Goal: Task Accomplishment & Management: Manage account settings

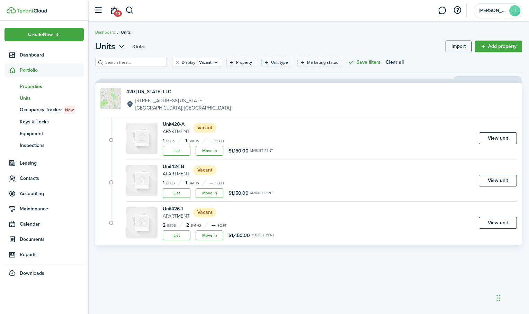
drag, startPoint x: 0, startPoint y: 0, endPoint x: 26, endPoint y: 87, distance: 90.6
click at [26, 87] on span "Properties" at bounding box center [52, 86] width 64 height 7
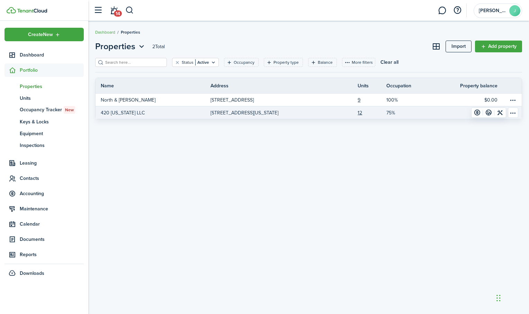
click at [116, 113] on p "420 [US_STATE] LLC" at bounding box center [123, 112] width 44 height 7
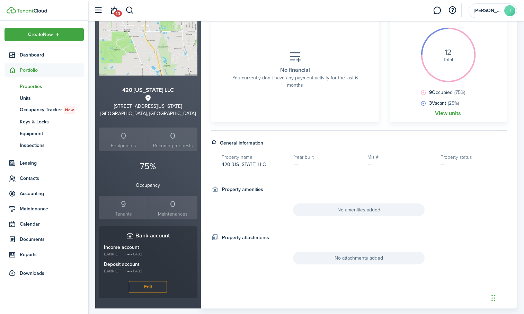
scroll to position [99, 0]
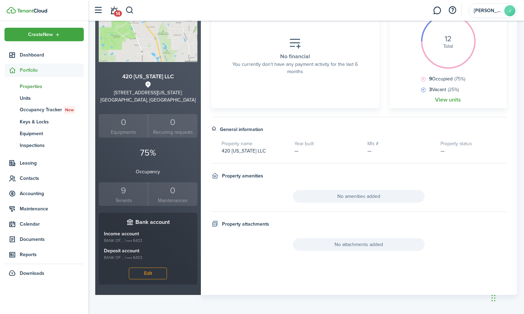
click at [127, 192] on div "9" at bounding box center [123, 190] width 46 height 13
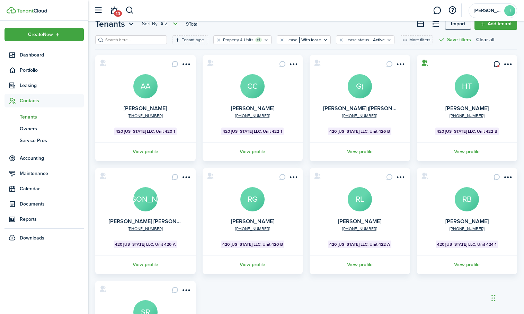
scroll to position [35, 0]
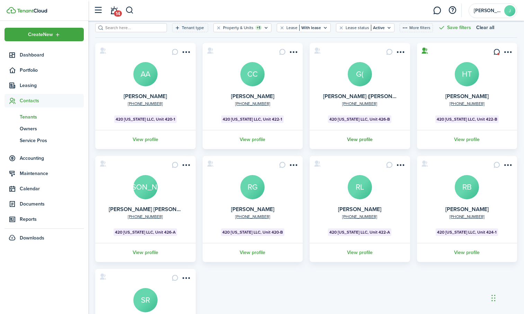
click at [357, 139] on link "View profile" at bounding box center [359, 139] width 102 height 19
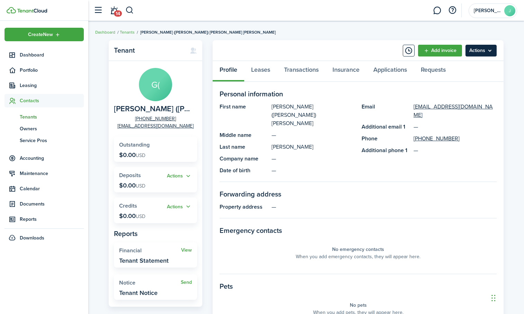
click at [487, 48] on menu-btn "Actions" at bounding box center [480, 51] width 31 height 12
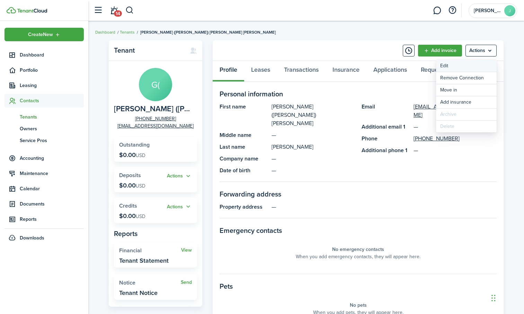
click at [453, 63] on link "Edit" at bounding box center [466, 66] width 61 height 12
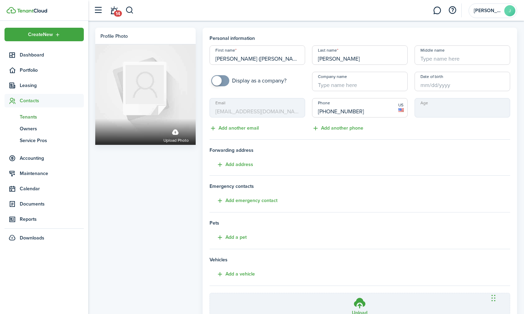
click at [268, 112] on mbsc-input "Email [EMAIL_ADDRESS][DOMAIN_NAME]" at bounding box center [257, 107] width 96 height 19
click at [37, 55] on span "Dashboard" at bounding box center [52, 54] width 64 height 7
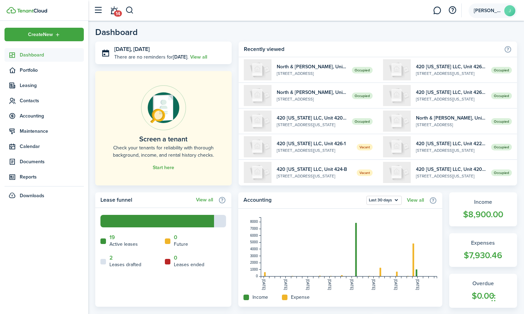
click at [481, 10] on span "[PERSON_NAME]" at bounding box center [487, 10] width 28 height 5
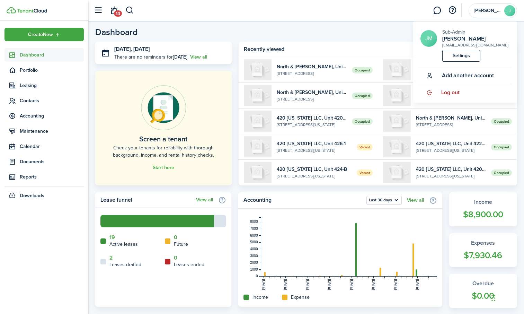
click at [450, 95] on span "Log out" at bounding box center [450, 92] width 18 height 6
